Goal: Transaction & Acquisition: Purchase product/service

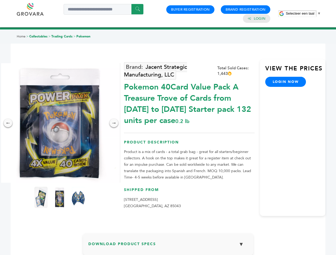
click at [303, 13] on span "Selecteer een taal" at bounding box center [299, 13] width 28 height 4
click at [60, 123] on img at bounding box center [60, 123] width 120 height 120
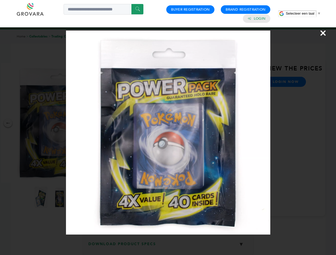
click at [8, 123] on div "×" at bounding box center [168, 127] width 336 height 255
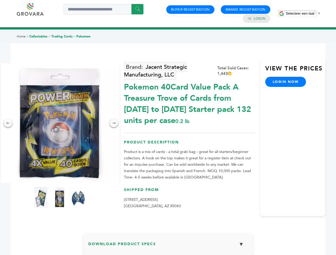
click at [114, 123] on div "→" at bounding box center [113, 123] width 9 height 9
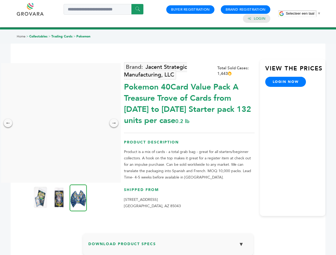
click at [41, 197] on img at bounding box center [40, 197] width 13 height 21
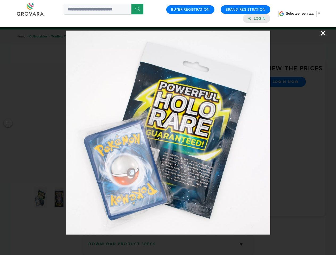
click at [60, 197] on div "×" at bounding box center [168, 127] width 336 height 255
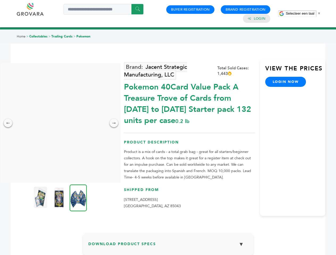
click at [78, 197] on img at bounding box center [78, 197] width 17 height 27
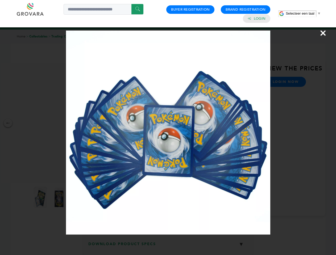
click at [168, 246] on div "×" at bounding box center [168, 127] width 336 height 255
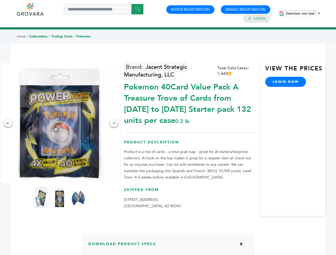
click at [303, 13] on span "Selecteer een taal" at bounding box center [299, 13] width 28 height 4
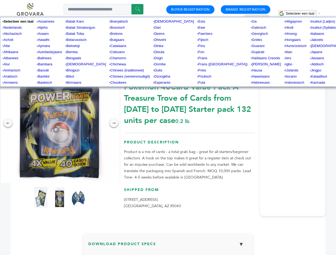
click at [60, 123] on img at bounding box center [60, 123] width 120 height 120
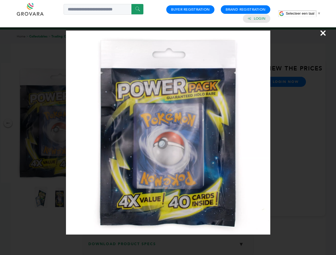
click at [8, 123] on div "×" at bounding box center [168, 127] width 336 height 255
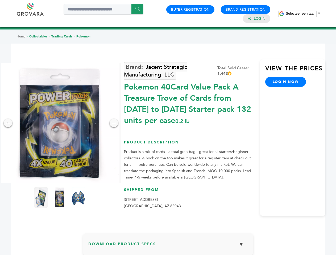
click at [114, 123] on div "→" at bounding box center [113, 123] width 9 height 9
click at [41, 197] on img at bounding box center [40, 197] width 13 height 21
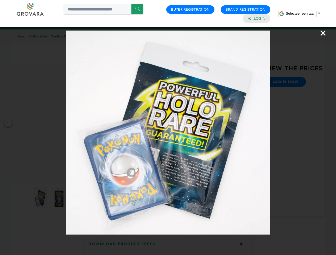
click at [60, 197] on div "×" at bounding box center [168, 127] width 336 height 255
click at [78, 197] on img at bounding box center [78, 197] width 17 height 27
click at [168, 246] on div "×" at bounding box center [168, 127] width 336 height 255
